Goal: Task Accomplishment & Management: Complete application form

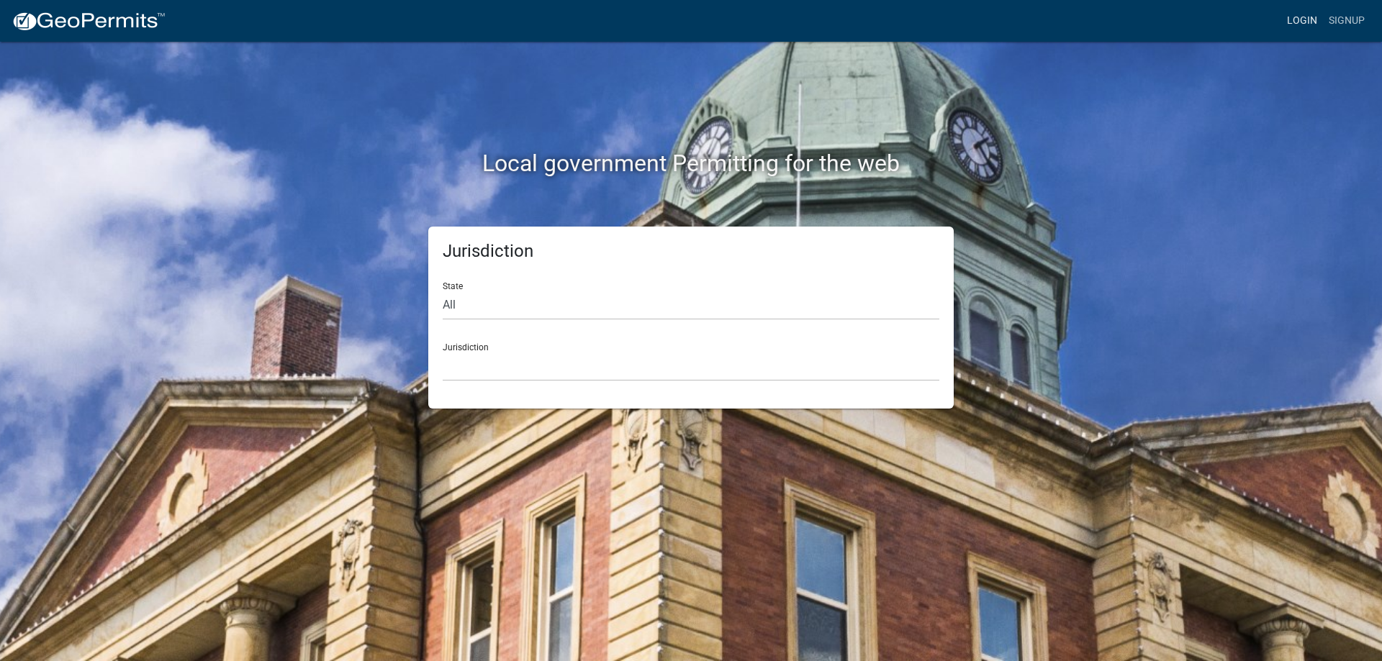
click at [1301, 18] on link "Login" at bounding box center [1302, 20] width 42 height 27
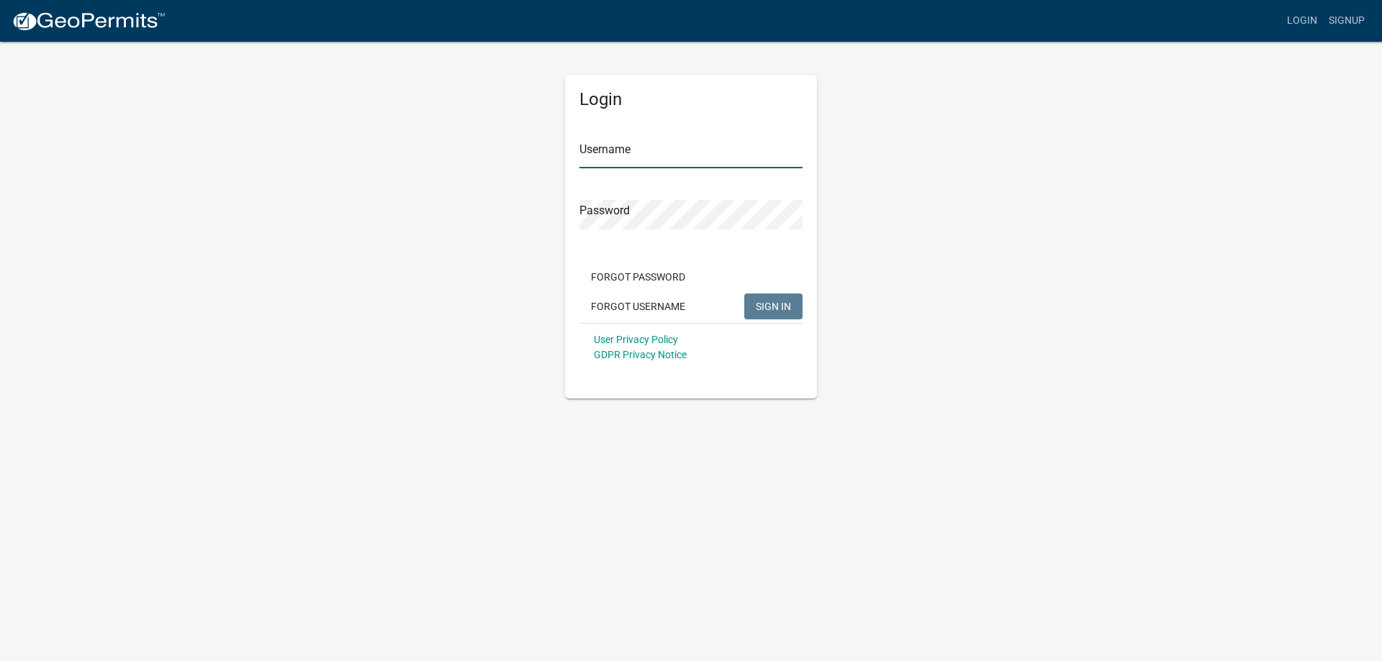
type input "jdalbright"
click at [760, 300] on span "SIGN IN" at bounding box center [773, 306] width 35 height 12
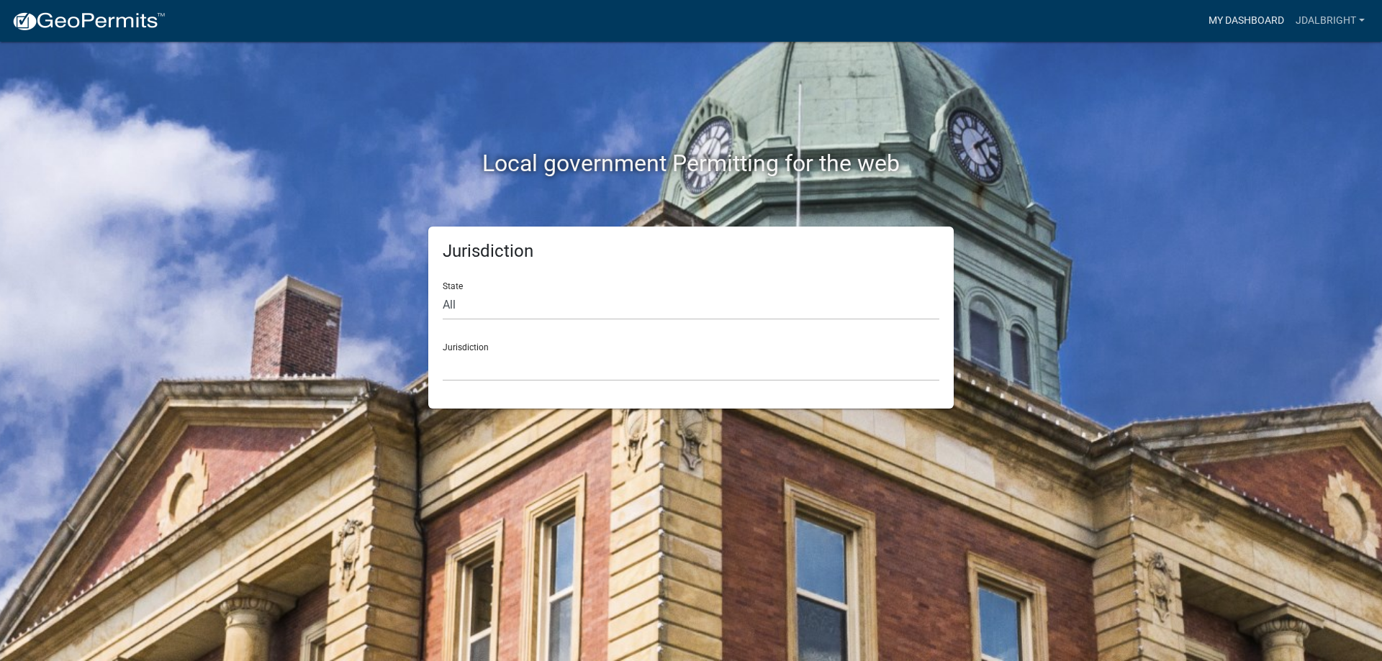
click at [1239, 20] on link "My Dashboard" at bounding box center [1245, 20] width 87 height 27
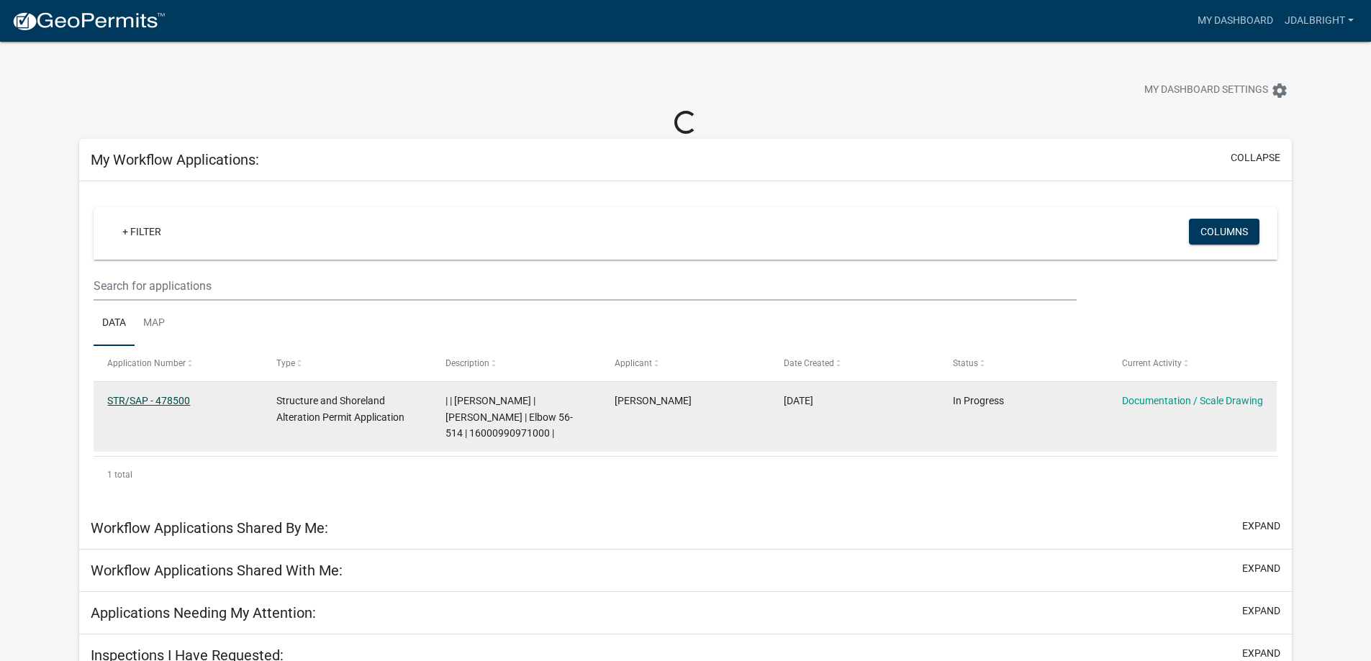
click at [149, 395] on link "STR/SAP - 478500" at bounding box center [148, 401] width 83 height 12
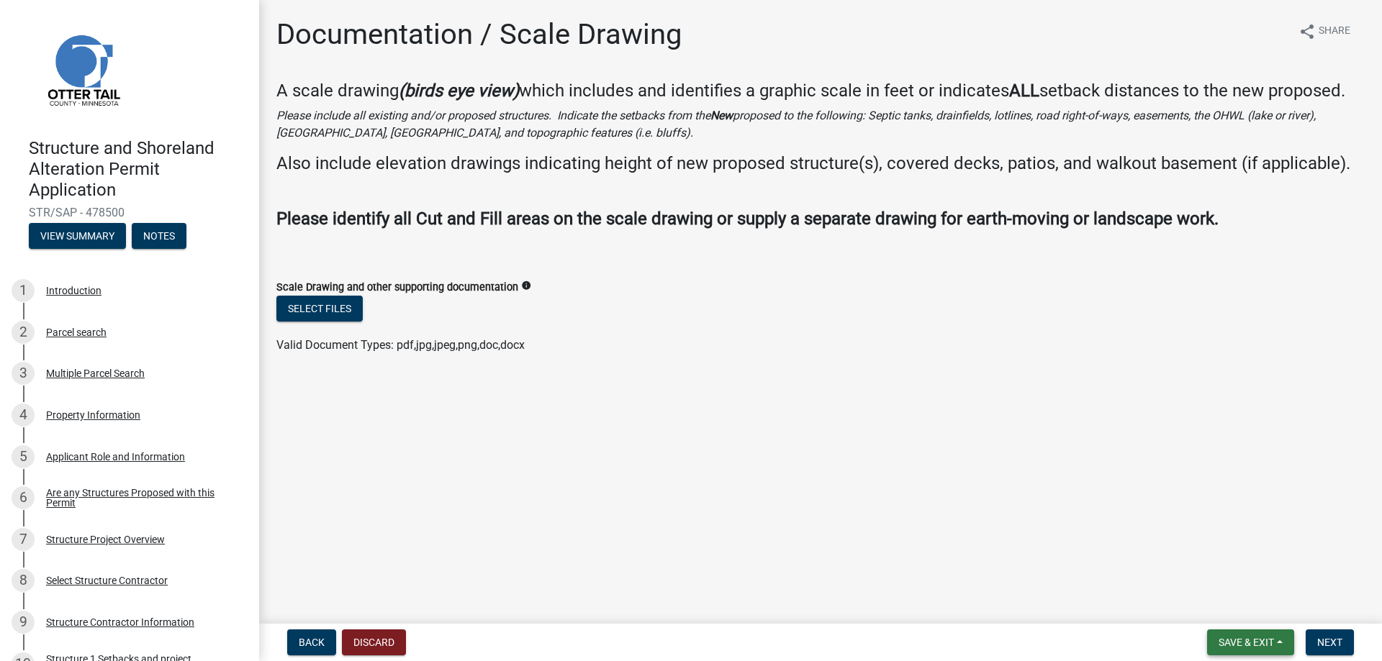
click at [1247, 643] on span "Save & Exit" at bounding box center [1245, 643] width 55 height 12
click at [1238, 599] on button "Save & Exit" at bounding box center [1236, 605] width 115 height 35
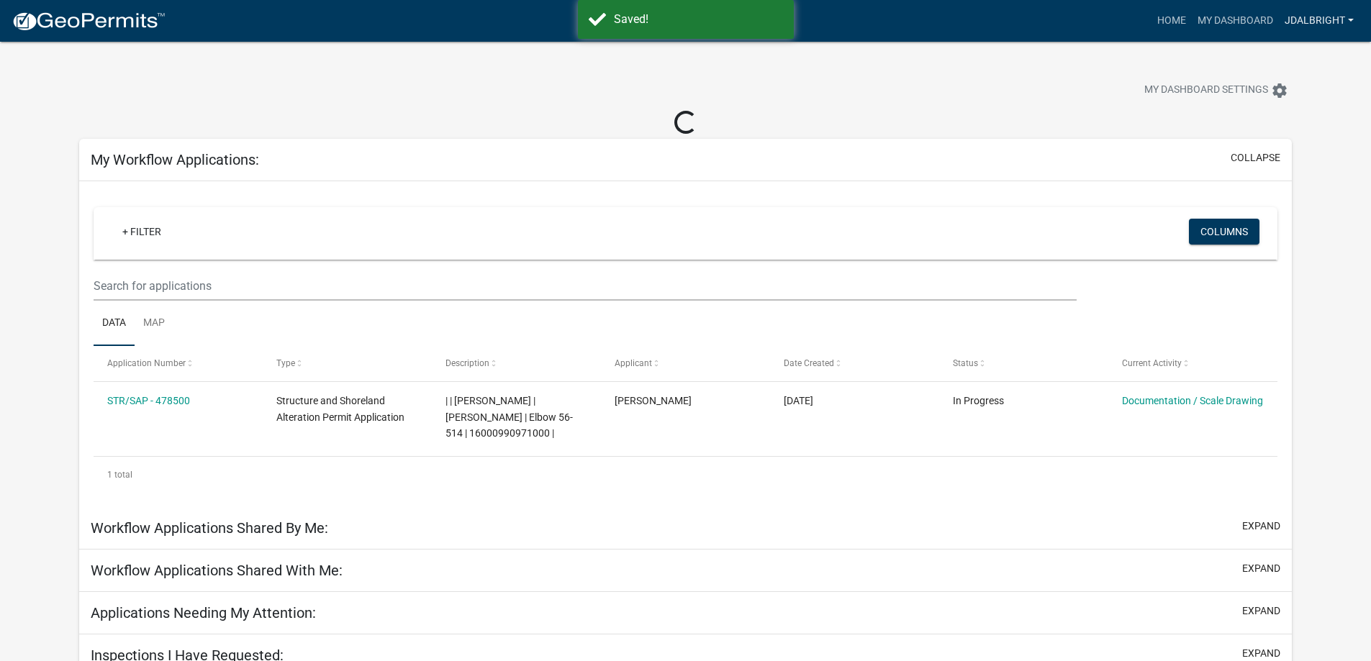
click at [1307, 22] on link "jdalbright" at bounding box center [1319, 20] width 81 height 27
click at [1300, 107] on link "Logout" at bounding box center [1301, 106] width 115 height 35
